Goal: Task Accomplishment & Management: Complete application form

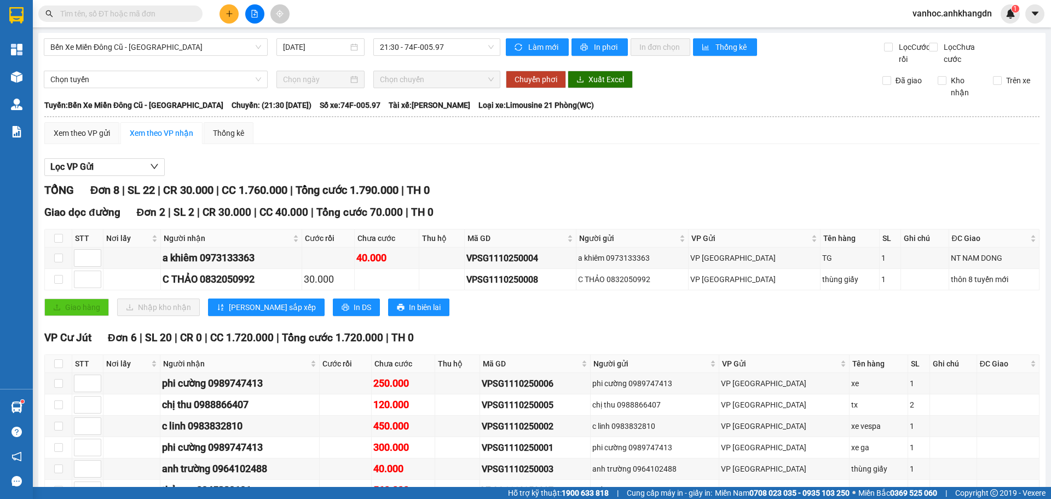
click at [236, 5] on div at bounding box center [255, 13] width 82 height 19
click at [232, 14] on icon "plus" at bounding box center [229, 13] width 6 height 1
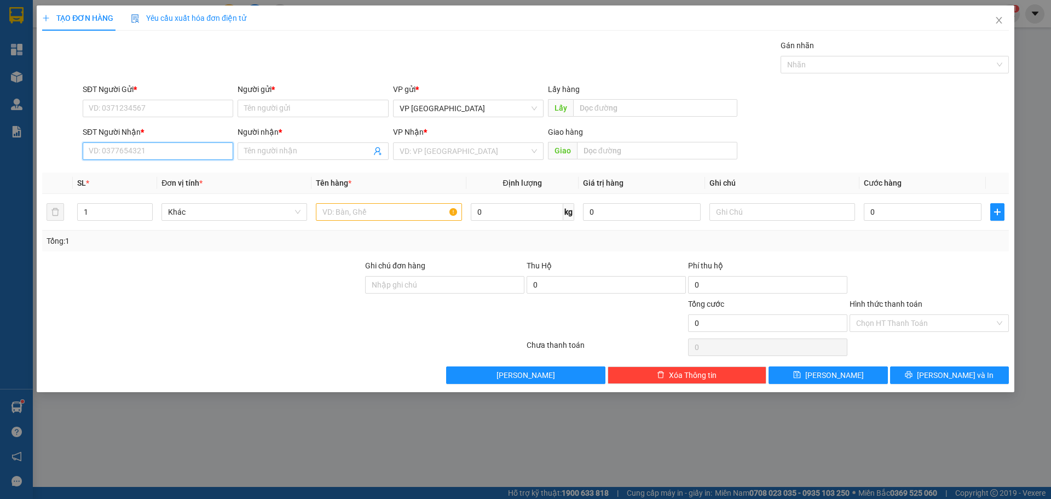
click at [151, 149] on input "SĐT Người Nhận *" at bounding box center [158, 151] width 151 height 18
type input "0935855303"
click at [286, 140] on div "Người nhận *" at bounding box center [313, 134] width 151 height 16
click at [283, 152] on input "Người nhận *" at bounding box center [307, 151] width 127 height 12
paste input "á"
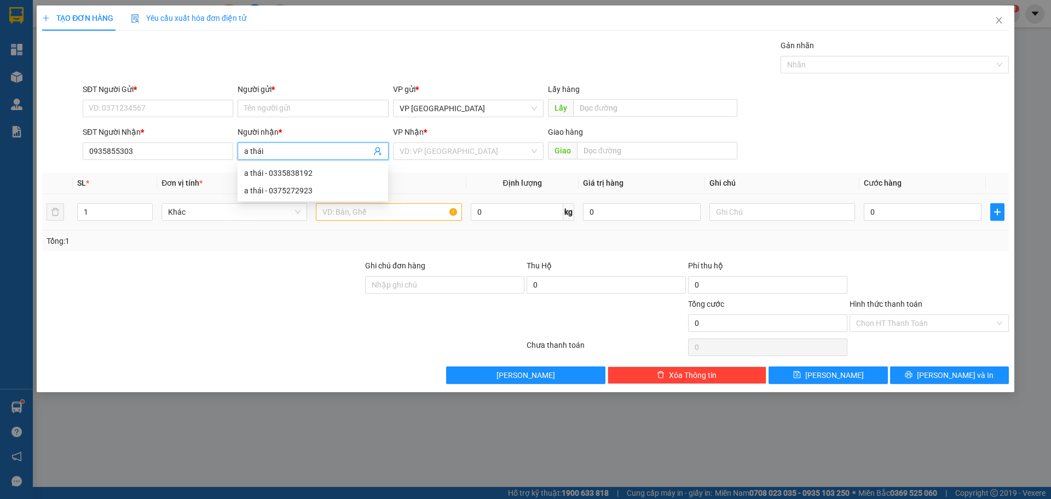
type input "a thái"
click at [334, 215] on input "text" at bounding box center [389, 212] width 146 height 18
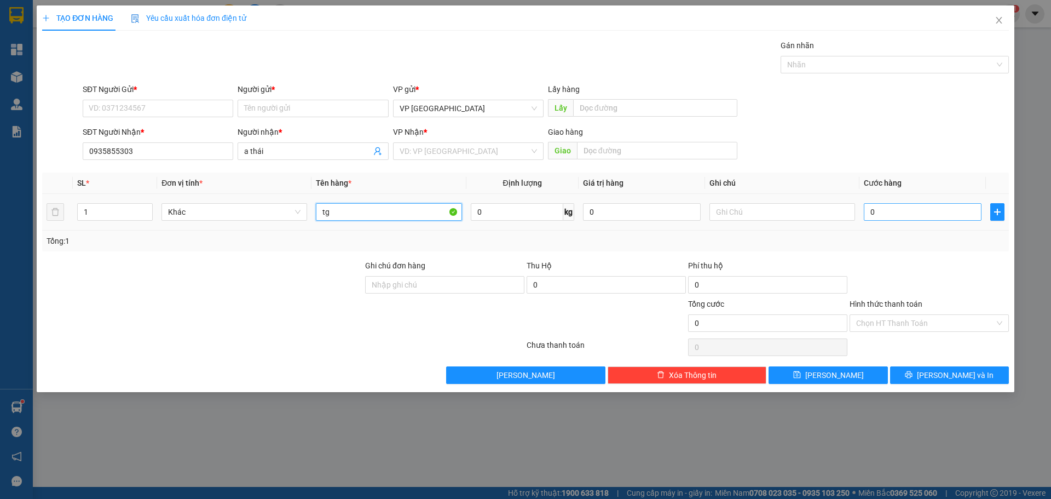
type input "tg"
click at [886, 212] on input "0" at bounding box center [923, 212] width 118 height 18
type input "1"
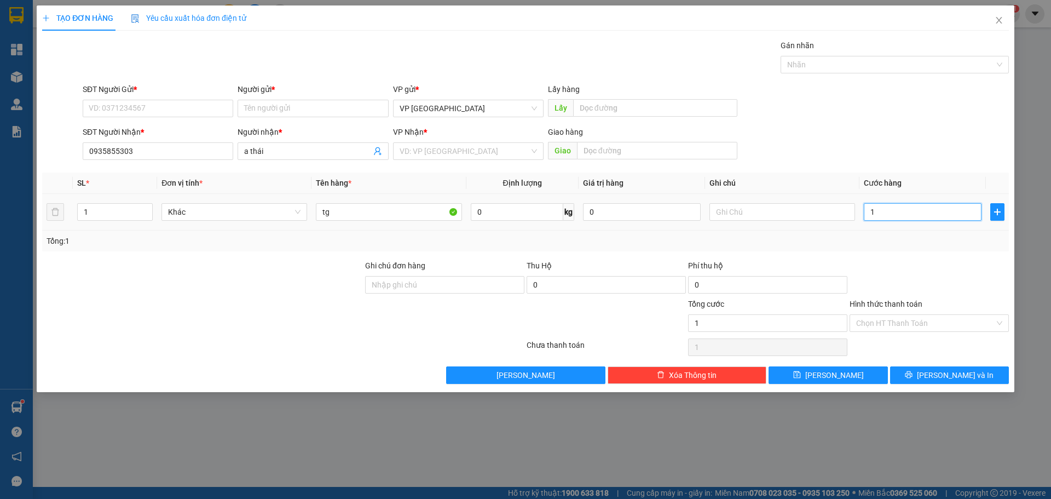
type input "10"
type input "100"
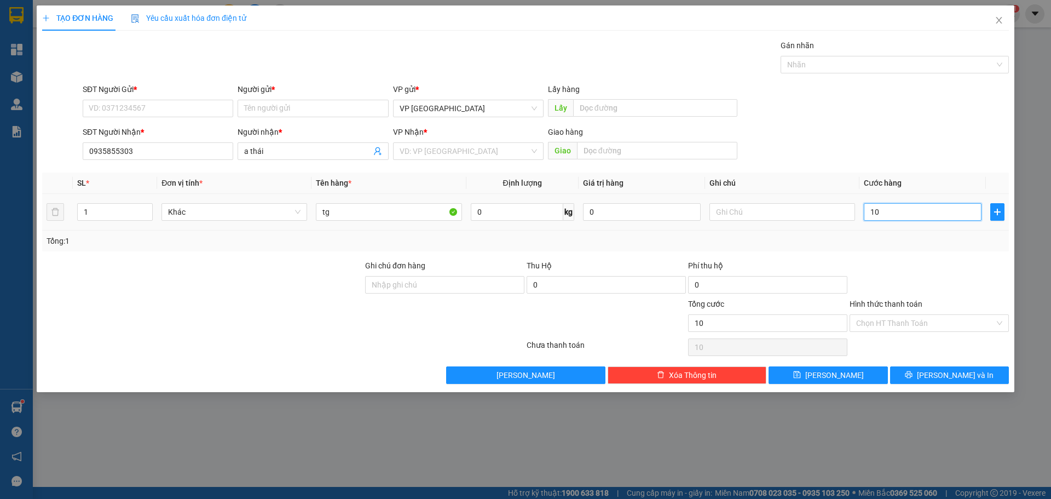
type input "100"
type input "1.000"
type input "10.000"
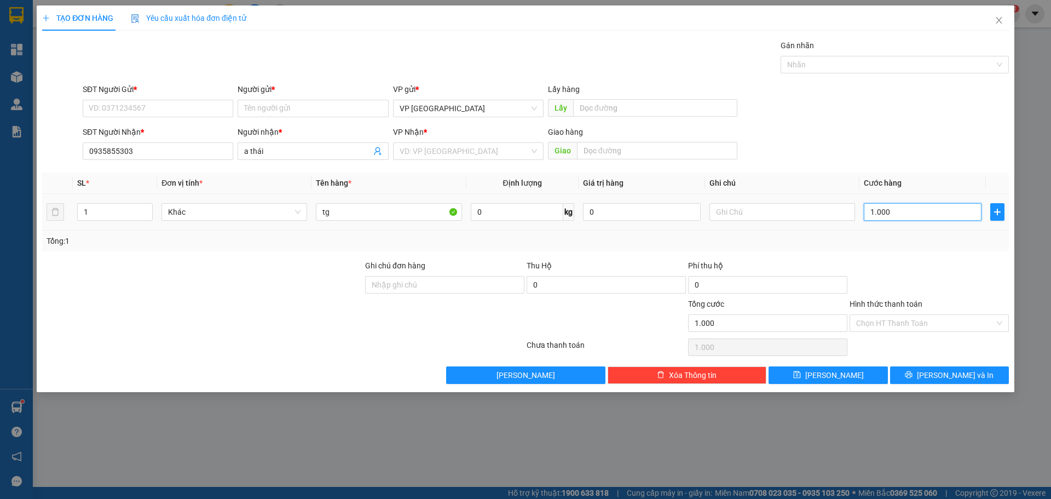
type input "10.000"
type input "1.000"
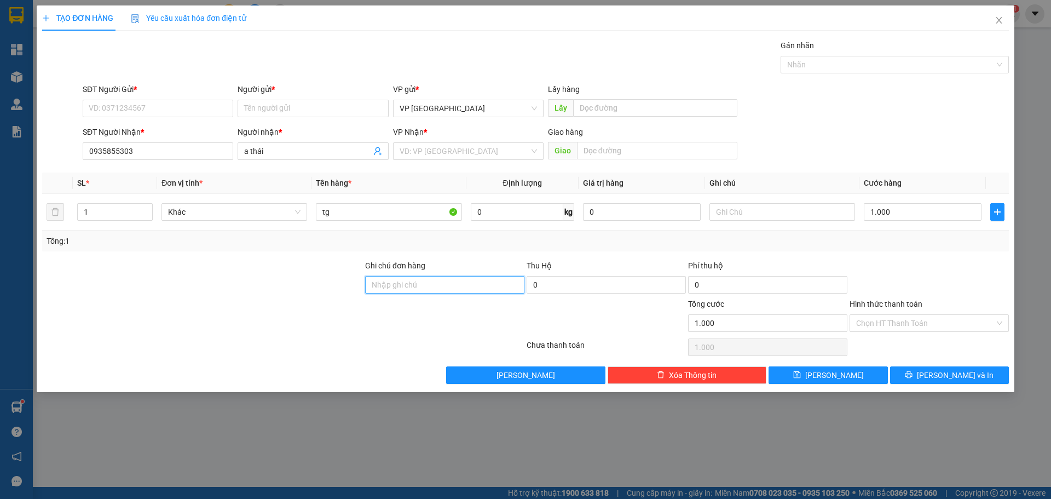
type input "1.000.000"
click at [451, 286] on input "Ghi chú đơn hàng" at bounding box center [444, 285] width 159 height 18
paste input "òn"
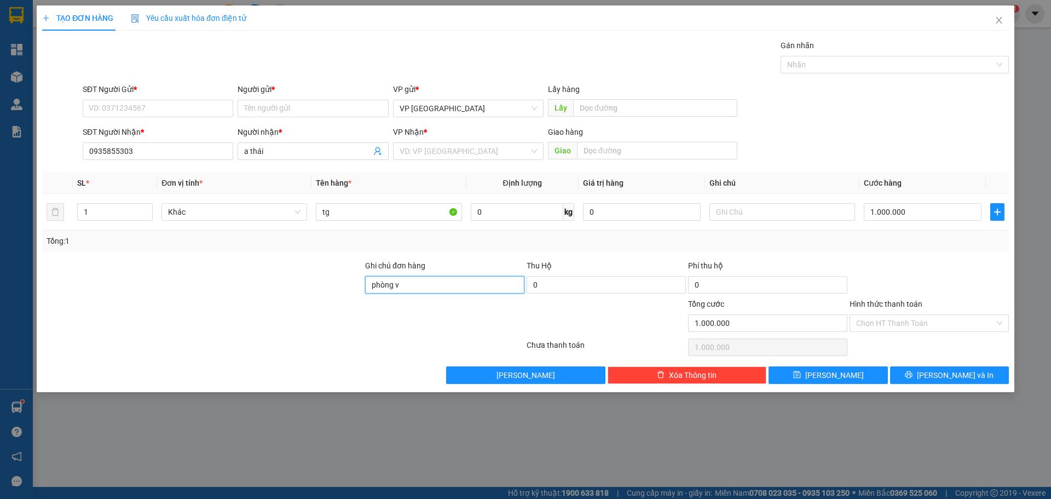
paste input "é"
paste input "ư"
paste input "ự"
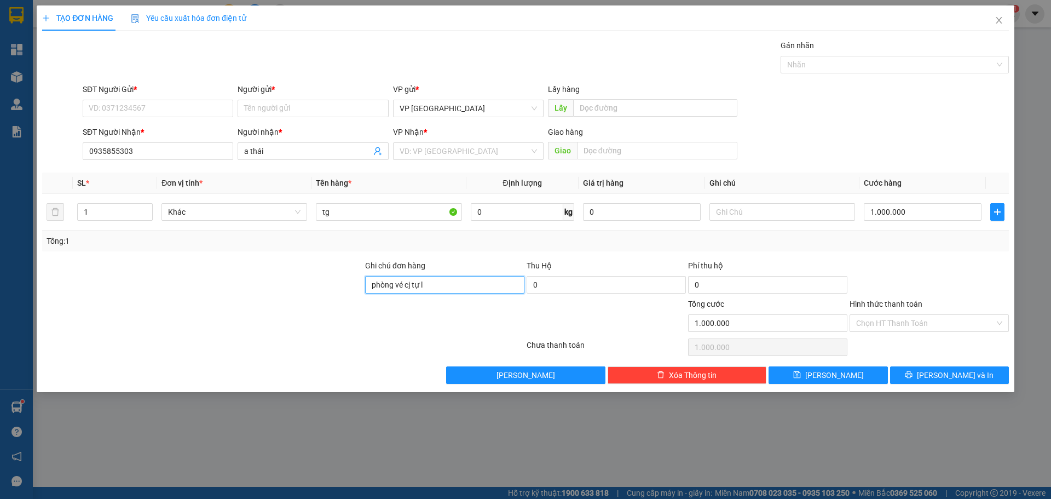
paste input "à"
paste input "ì"
paste input "á"
type input "phòng vé cj tự làm giá"
click at [439, 151] on input "search" at bounding box center [465, 151] width 130 height 16
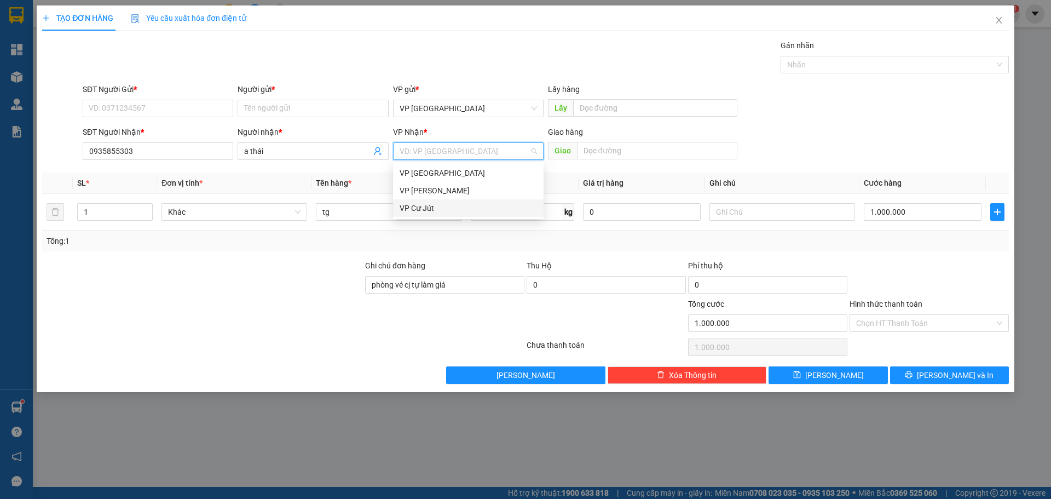
click at [423, 209] on div "VP Cư Jút" at bounding box center [468, 208] width 137 height 12
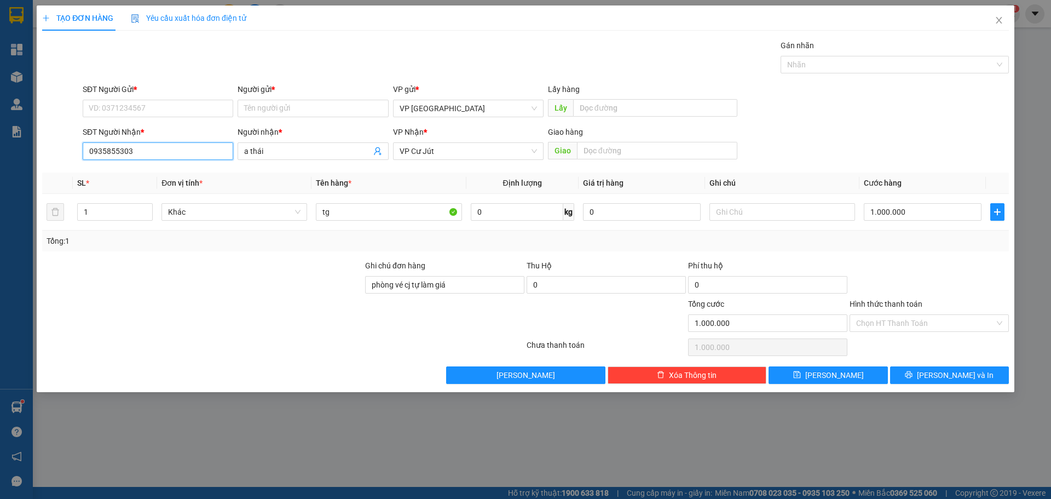
drag, startPoint x: 112, startPoint y: 154, endPoint x: 50, endPoint y: 154, distance: 61.3
click at [50, 154] on div "SĐT Người Nhận * 0935855303 0935855303 Người nhận * a thái VP Nhận * VP Cư Jút …" at bounding box center [525, 145] width 969 height 38
click at [147, 100] on input "SĐT Người Gửi *" at bounding box center [158, 109] width 151 height 18
paste input "0935855303"
type input "0935855303"
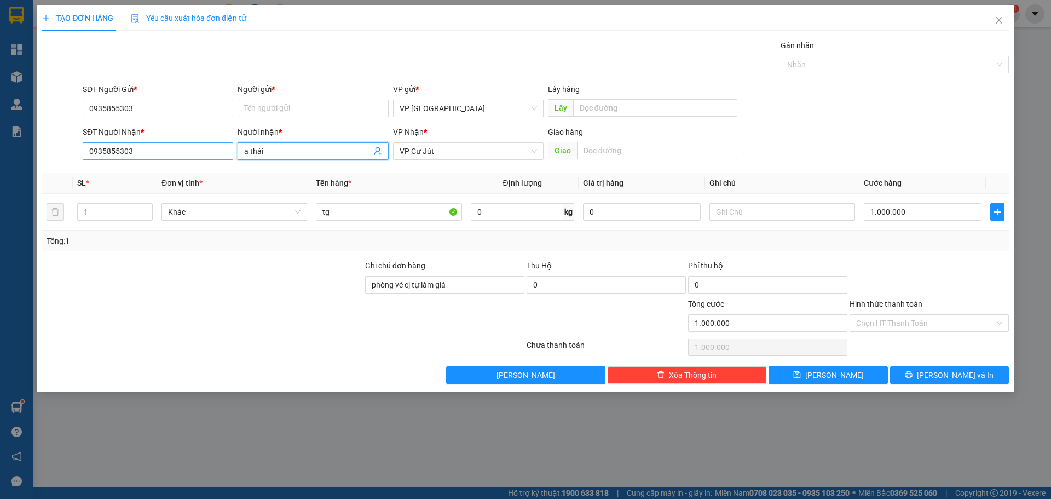
drag, startPoint x: 272, startPoint y: 149, endPoint x: 218, endPoint y: 158, distance: 55.0
click at [219, 158] on div "SĐT Người Nhận * 0935855303 Người nhận * a thái VP Nhận * VP Cư Jút Giao hàng G…" at bounding box center [546, 145] width 931 height 38
click at [292, 106] on input "Người gửi *" at bounding box center [313, 109] width 151 height 18
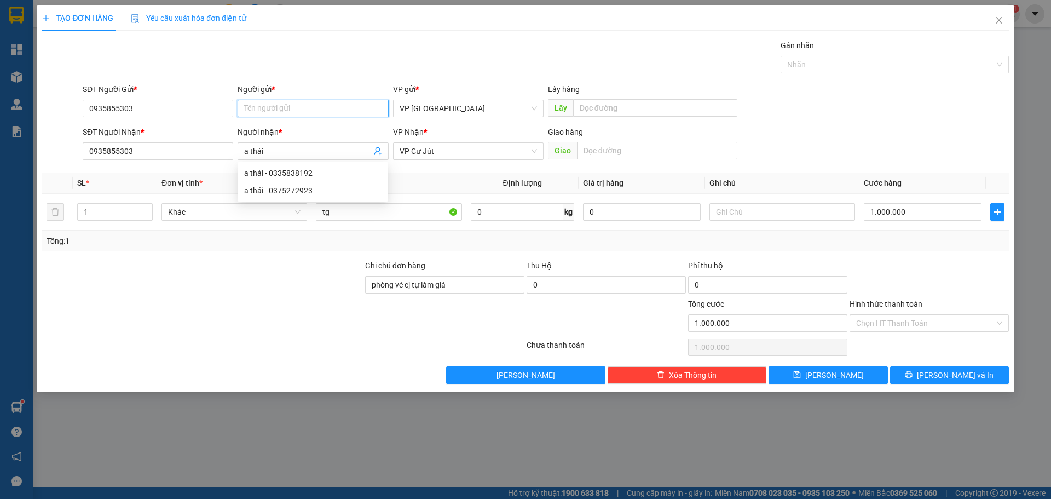
paste input "a thái"
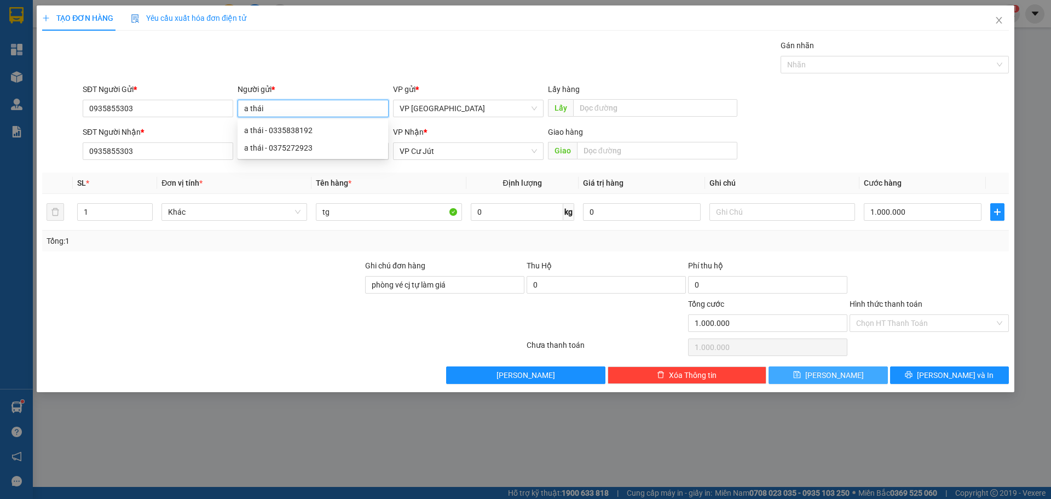
type input "a thái"
click at [844, 377] on button "[PERSON_NAME]" at bounding box center [828, 375] width 119 height 18
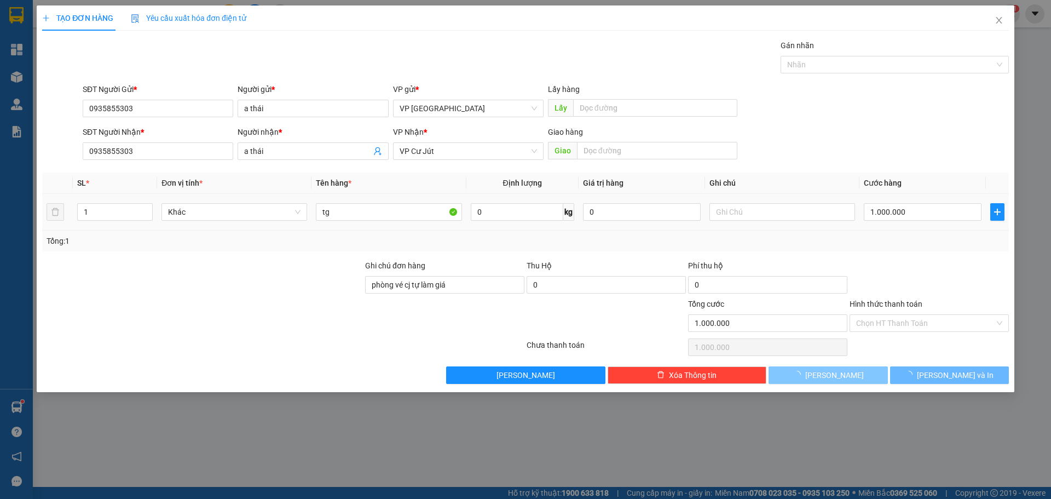
type input "0"
